Goal: Task Accomplishment & Management: Use online tool/utility

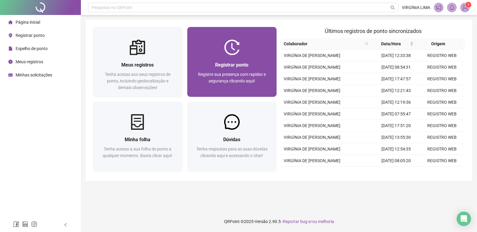
click at [244, 66] on span "Registrar ponto" at bounding box center [231, 65] width 33 height 6
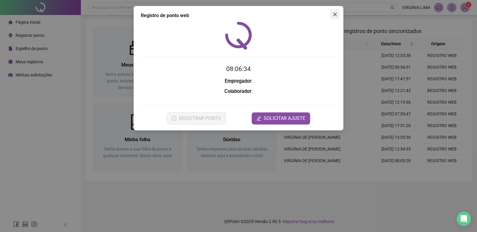
click at [336, 16] on icon "close" at bounding box center [334, 14] width 5 height 5
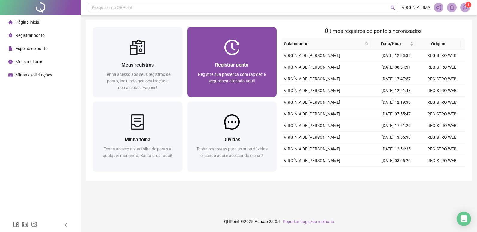
click at [246, 63] on span "Registrar ponto" at bounding box center [231, 65] width 33 height 6
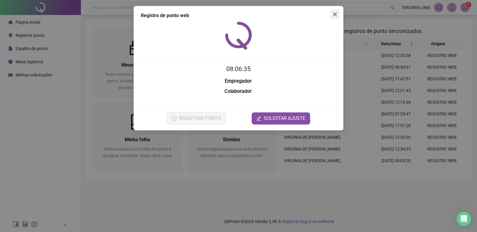
click at [334, 14] on icon "close" at bounding box center [334, 14] width 5 height 5
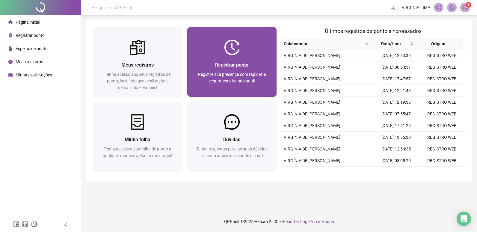
click at [224, 38] on div "Registrar ponto Registre sua presença com rapidez e segurança clicando aqui!" at bounding box center [232, 62] width 90 height 70
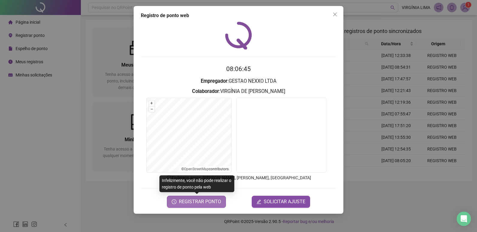
click at [198, 200] on span "REGISTRAR PONTO" at bounding box center [200, 201] width 42 height 7
